Goal: Information Seeking & Learning: Learn about a topic

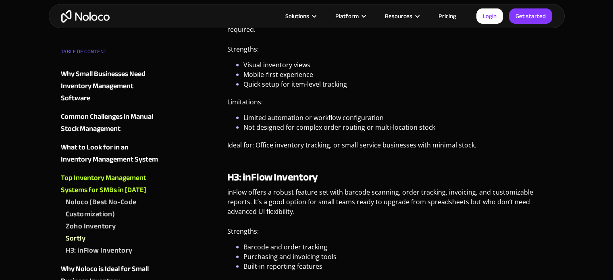
scroll to position [1521, 0]
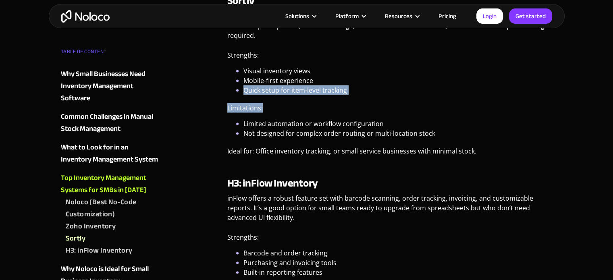
drag, startPoint x: 608, startPoint y: 96, endPoint x: 619, endPoint y: 94, distance: 10.9
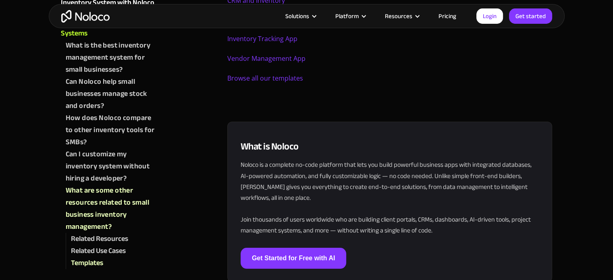
scroll to position [3185, 0]
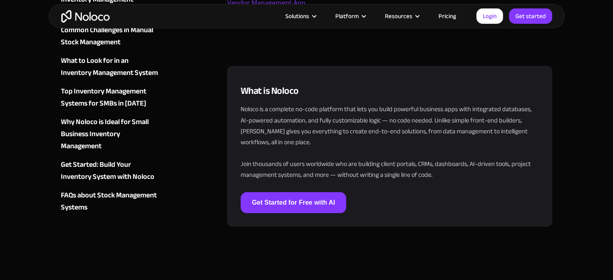
click at [442, 14] on link "Pricing" at bounding box center [448, 16] width 38 height 10
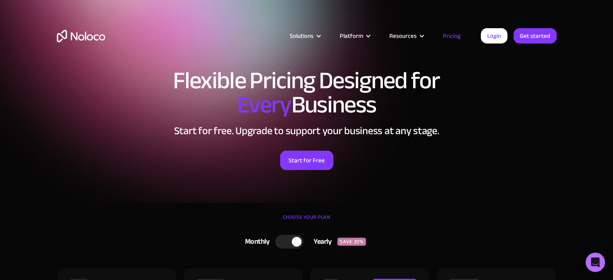
drag, startPoint x: 0, startPoint y: 0, endPoint x: 619, endPoint y: 12, distance: 619.0
click at [613, 12] on html "Flexible Pricing Designed for Every Business Start for free. Upgrade to support…" at bounding box center [306, 140] width 613 height 280
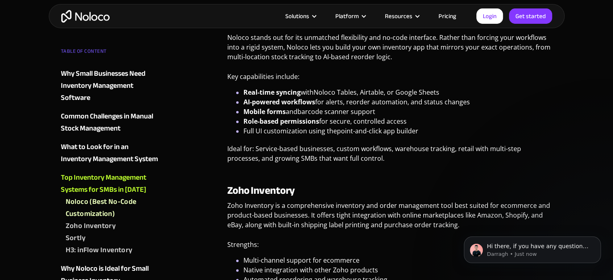
scroll to position [1168, 0]
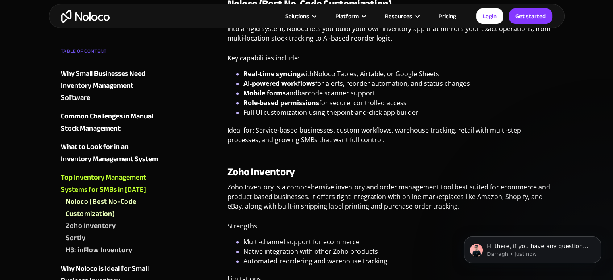
click at [538, 253] on p "Darragh • Just now" at bounding box center [539, 254] width 104 height 7
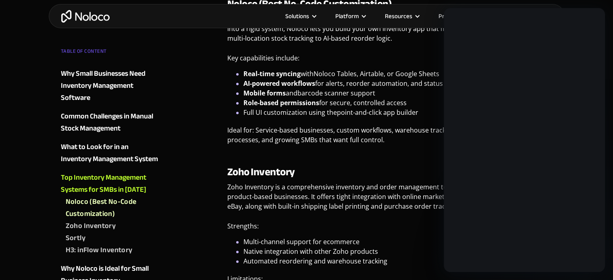
scroll to position [0, 0]
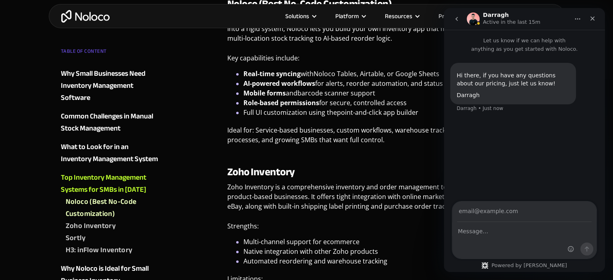
click at [492, 238] on div "Intercom messenger" at bounding box center [524, 241] width 144 height 36
click at [508, 167] on div "Hi there, if you have any questions about our pricing, just let us know! Darrag…" at bounding box center [524, 127] width 161 height 149
click at [592, 17] on icon "Close" at bounding box center [592, 18] width 6 height 6
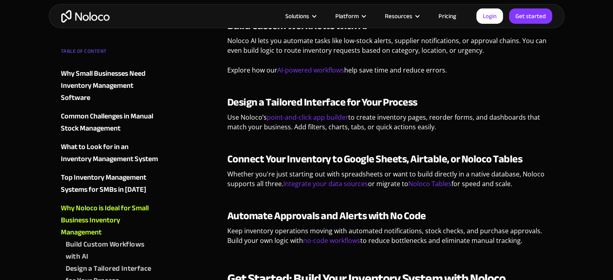
scroll to position [2287, 0]
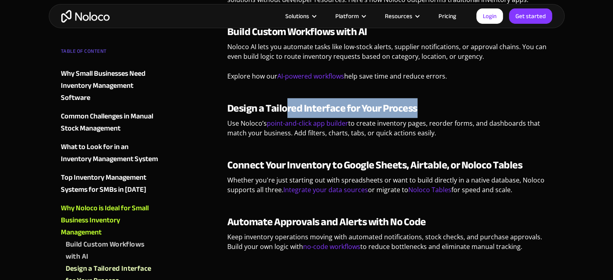
drag, startPoint x: 285, startPoint y: 106, endPoint x: 423, endPoint y: 107, distance: 137.9
click at [423, 107] on h3 "Design a Tailored Interface for Your Process" at bounding box center [389, 108] width 325 height 12
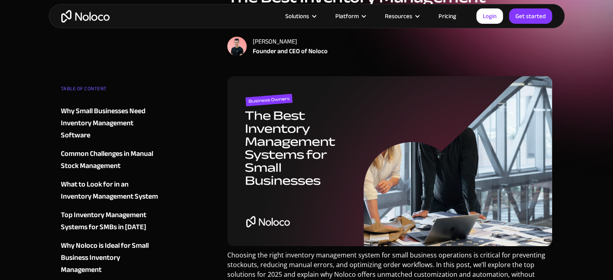
scroll to position [0, 0]
